Goal: Task Accomplishment & Management: Use online tool/utility

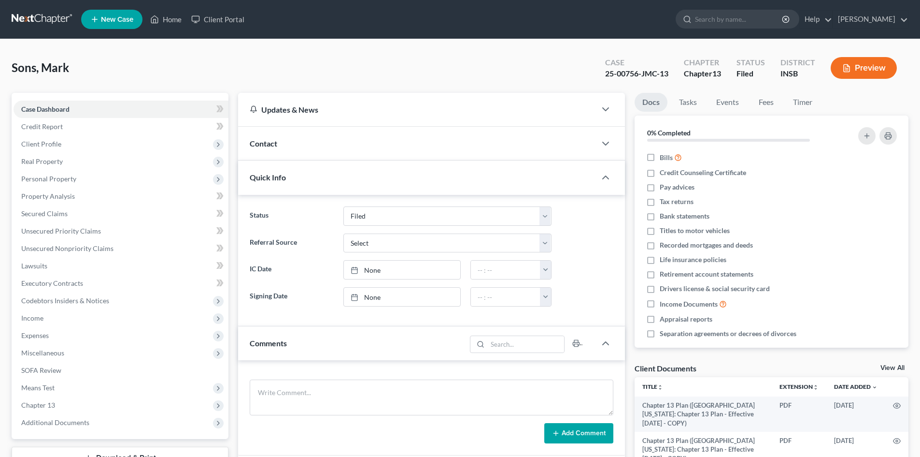
select select "6"
click at [101, 404] on span "Chapter 13" at bounding box center [121, 404] width 215 height 17
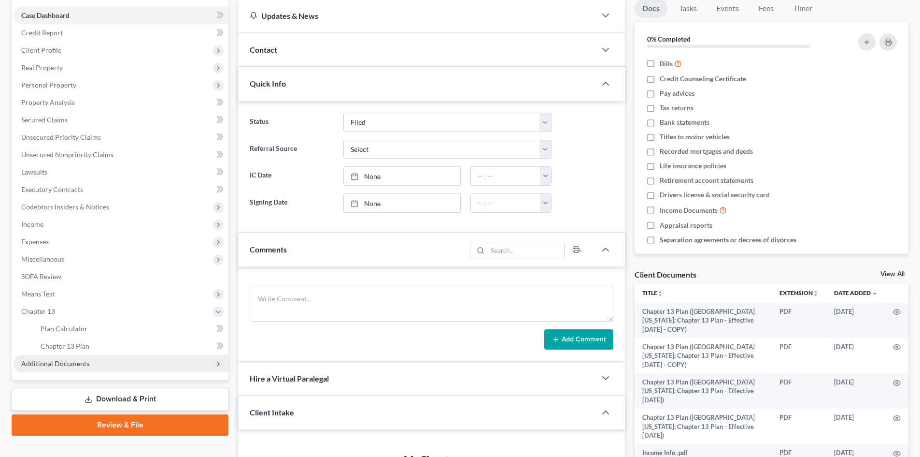
scroll to position [97, 0]
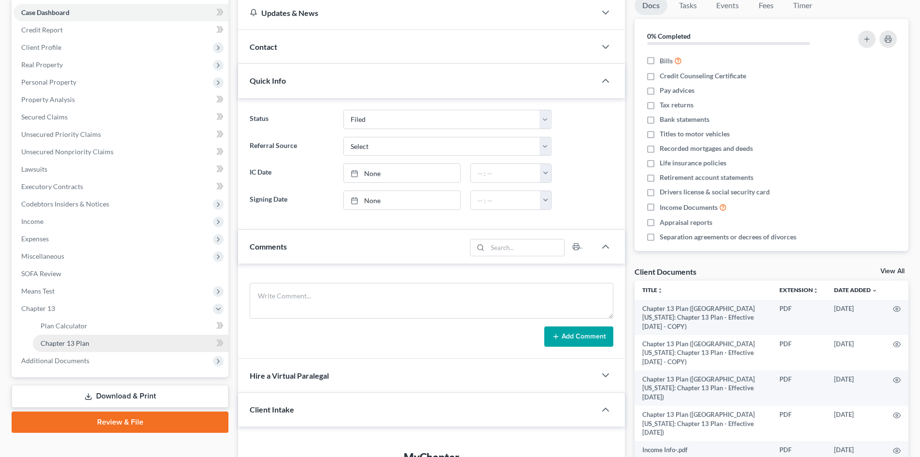
click at [128, 344] on link "Chapter 13 Plan" at bounding box center [131, 342] width 196 height 17
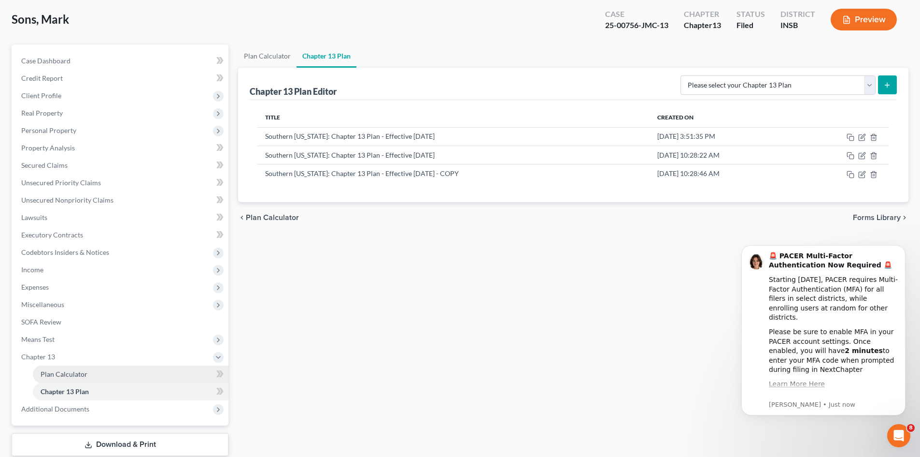
click at [127, 368] on link "Plan Calculator" at bounding box center [131, 373] width 196 height 17
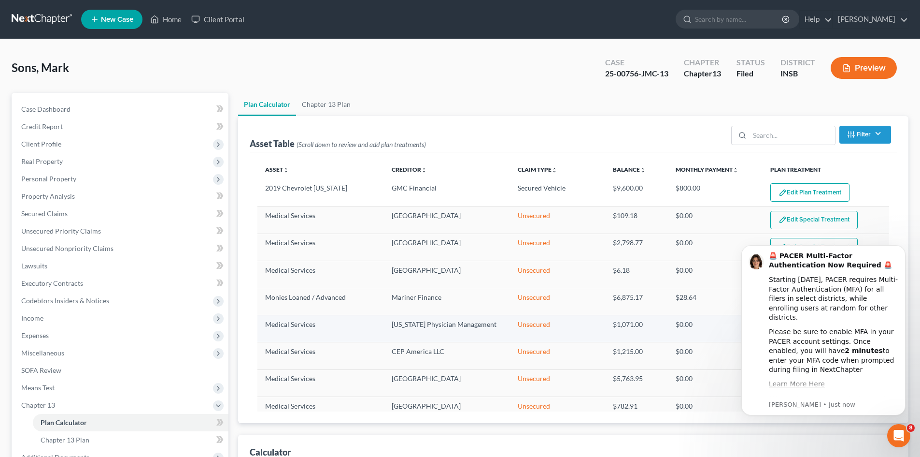
select select "59"
click at [907, 243] on body "🚨 PACER Multi-Factor Authentication Now Required 🚨 Starting [DATE], PACER requi…" at bounding box center [824, 330] width 186 height 192
click at [901, 251] on button "Dismiss notification" at bounding box center [903, 248] width 13 height 13
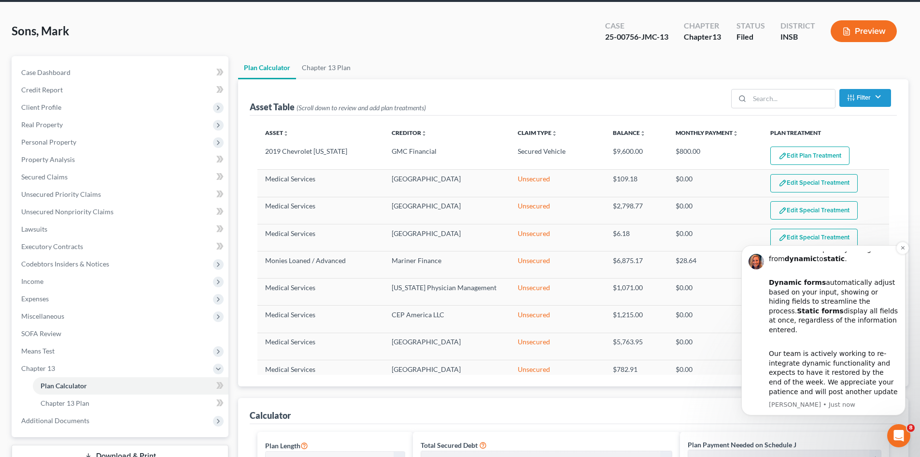
scroll to position [97, 0]
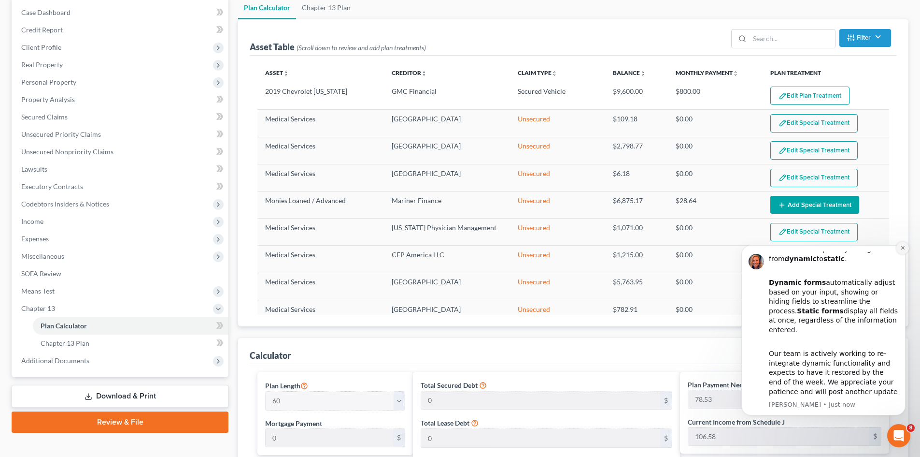
click at [902, 249] on icon "Dismiss notification" at bounding box center [902, 247] width 5 height 5
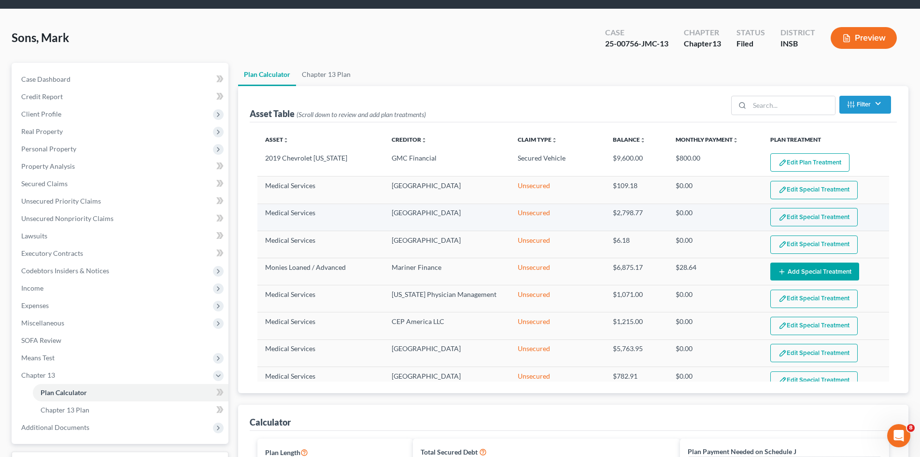
scroll to position [0, 0]
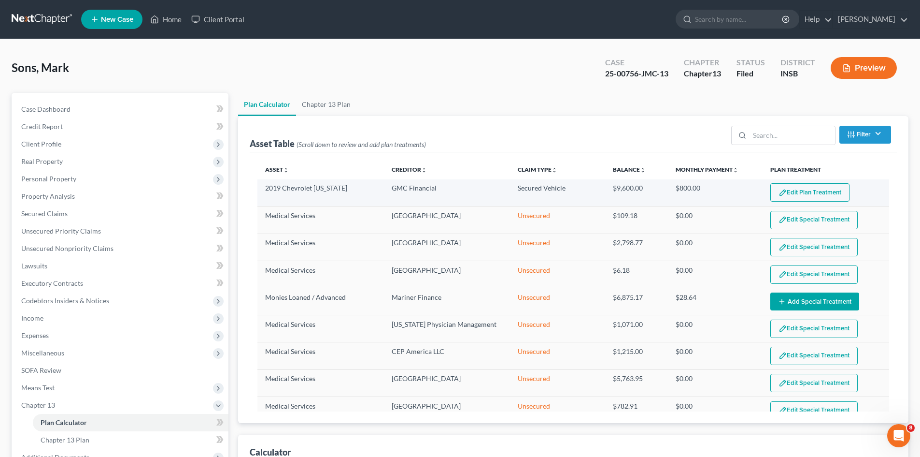
click at [783, 196] on button "Edit Plan Treatment" at bounding box center [810, 192] width 79 height 18
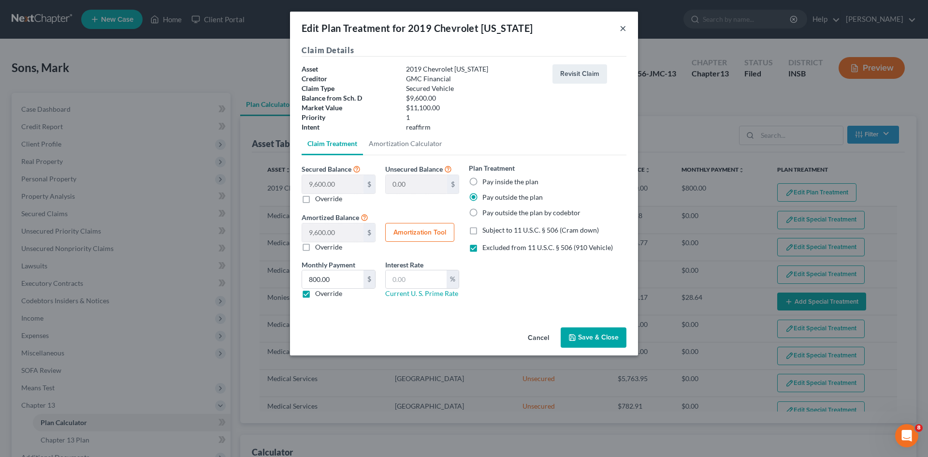
click at [622, 29] on button "×" at bounding box center [622, 28] width 7 height 12
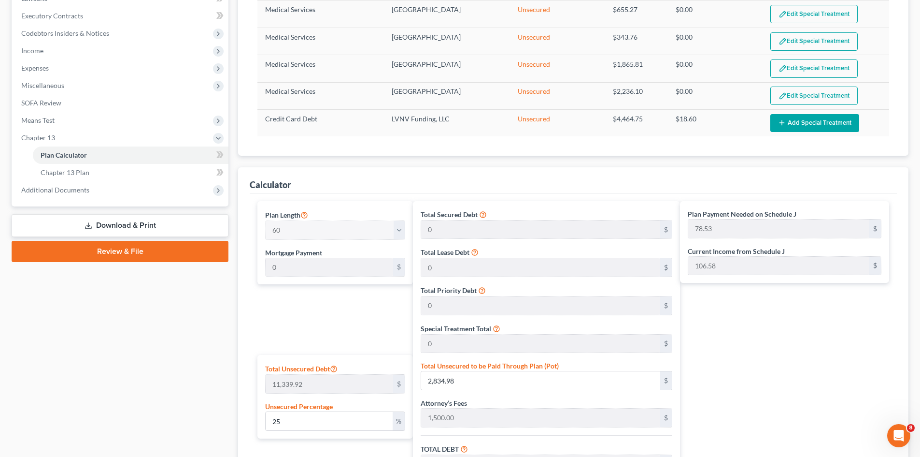
scroll to position [290, 0]
